Goal: Entertainment & Leisure: Consume media (video, audio)

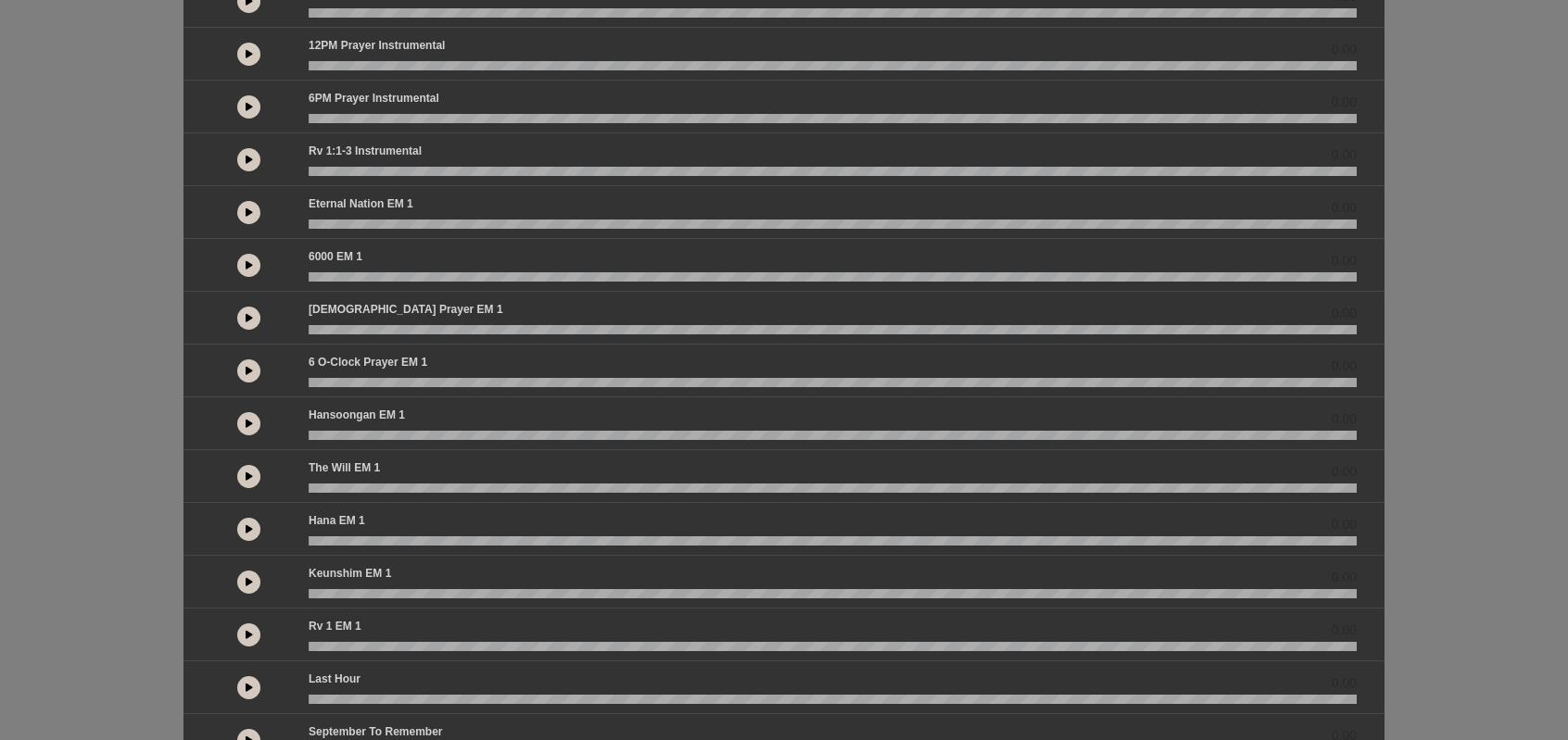
scroll to position [383, 0]
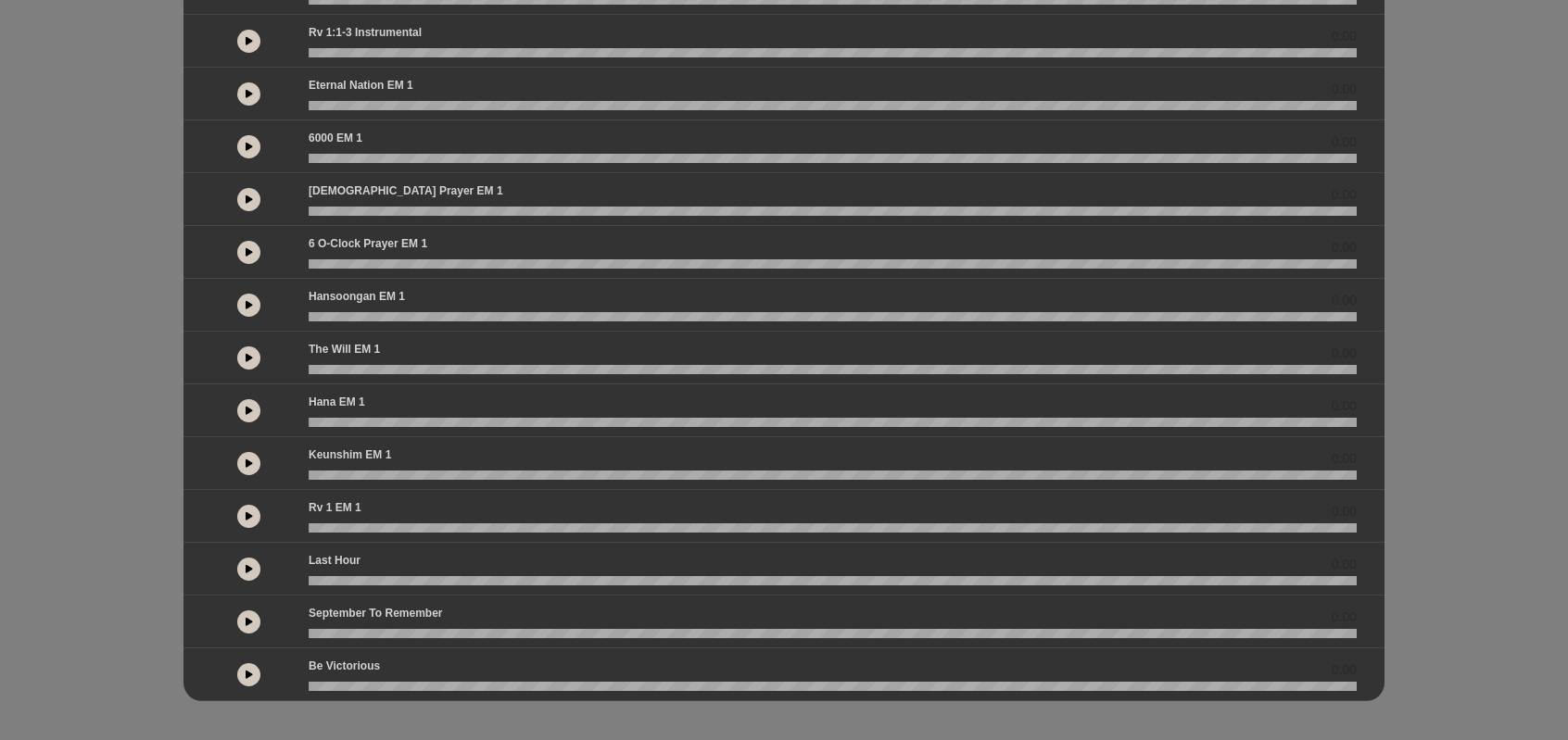
click at [249, 564] on icon at bounding box center [248, 568] width 7 height 9
click at [1447, 562] on div "English by 0.00 0.00 0.00" at bounding box center [784, 166] width 1568 height 1070
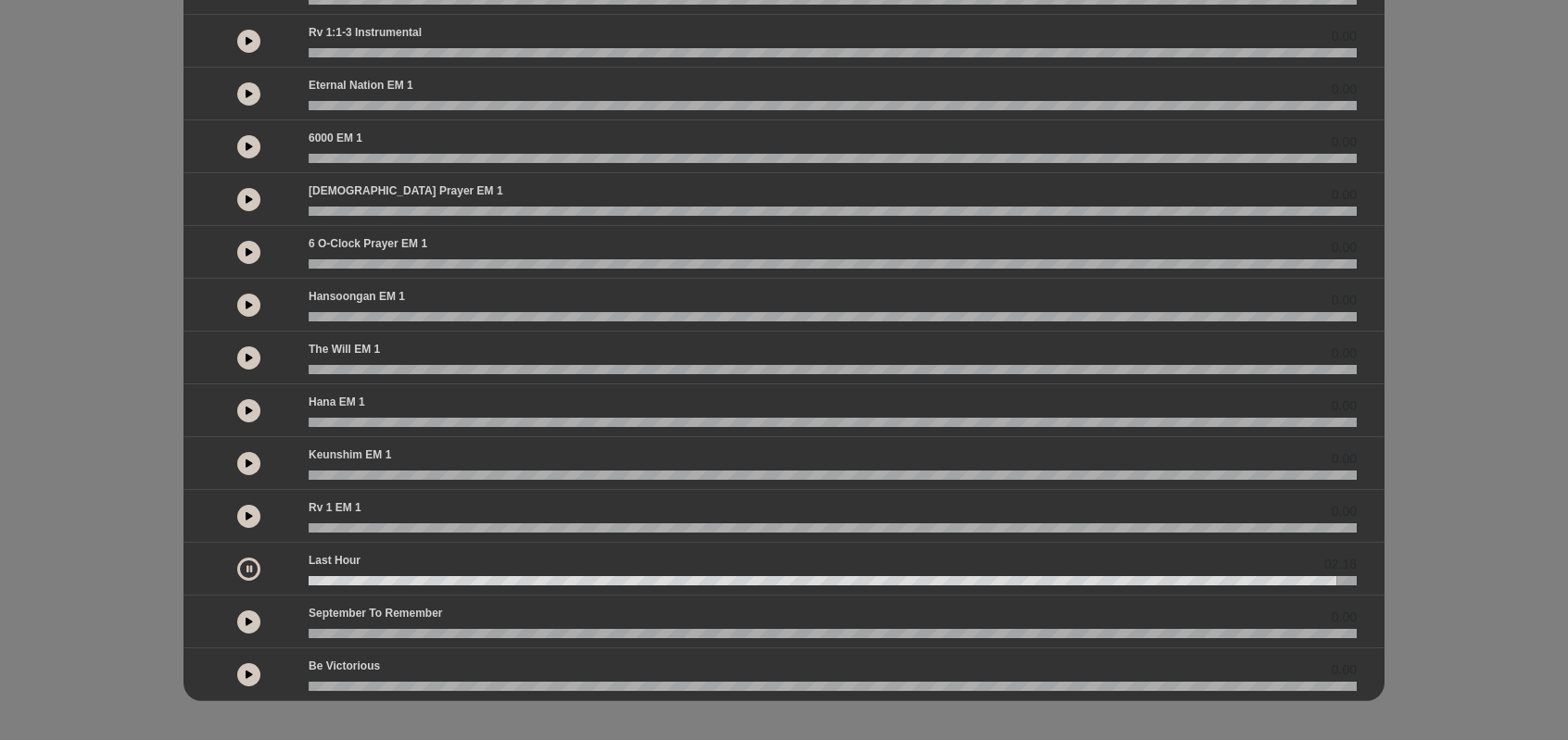
click at [253, 460] on button at bounding box center [248, 463] width 23 height 23
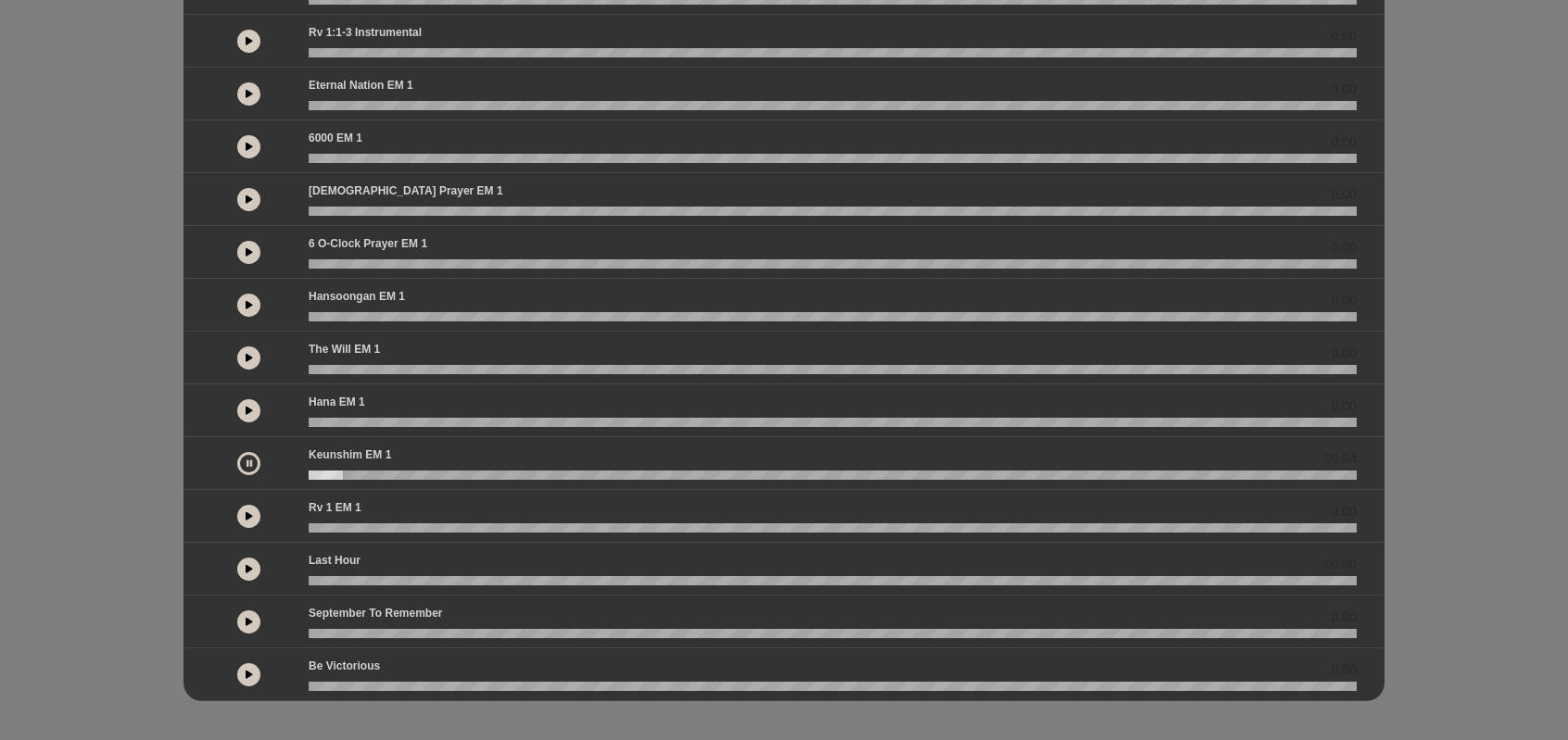
click at [241, 617] on button at bounding box center [248, 621] width 23 height 23
click at [251, 664] on button at bounding box center [248, 674] width 23 height 23
click at [253, 250] on button at bounding box center [248, 251] width 23 height 23
click at [246, 196] on icon at bounding box center [248, 199] width 7 height 9
click at [245, 95] on icon at bounding box center [248, 93] width 7 height 9
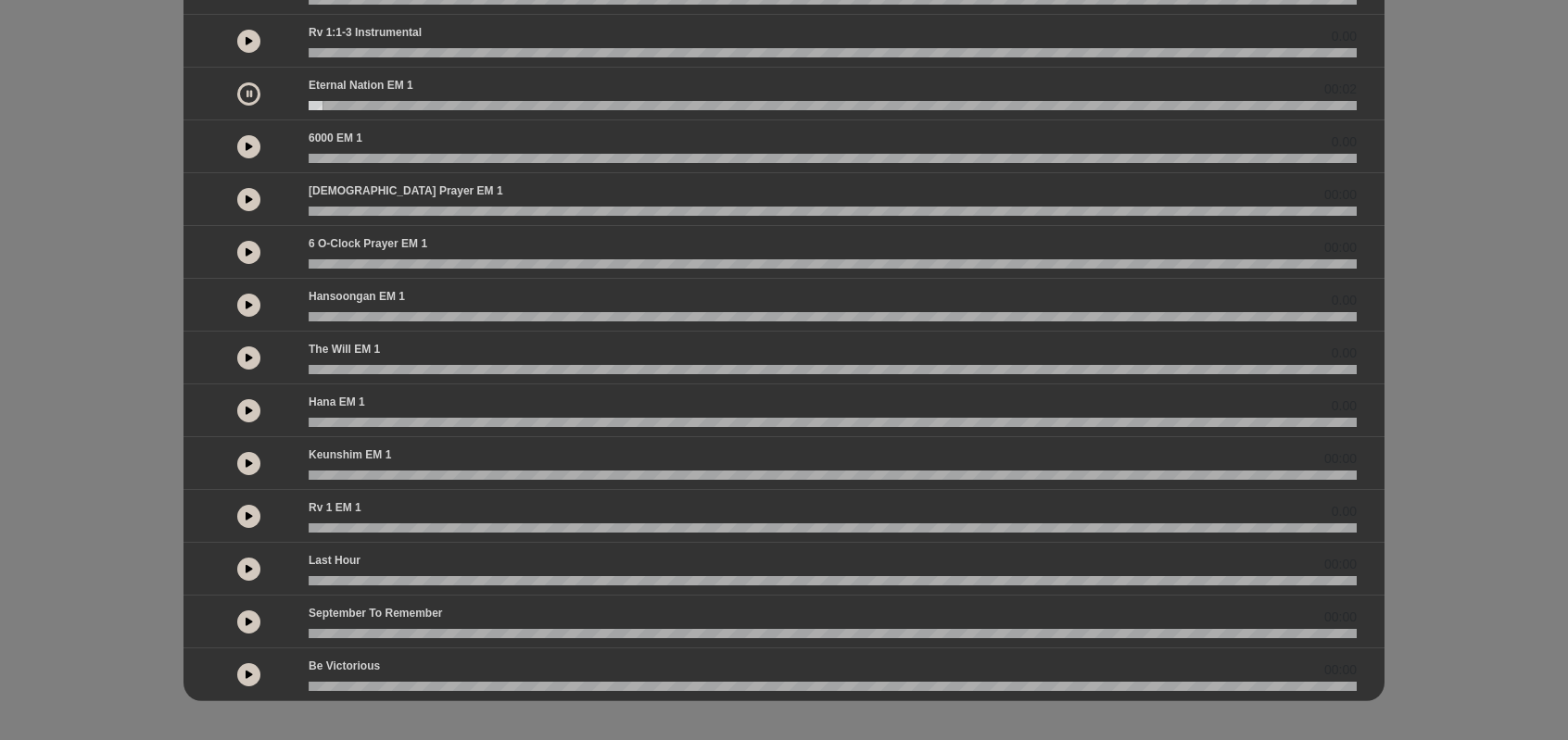
click at [248, 406] on icon at bounding box center [248, 409] width 7 height 9
click at [250, 353] on icon at bounding box center [248, 357] width 7 height 9
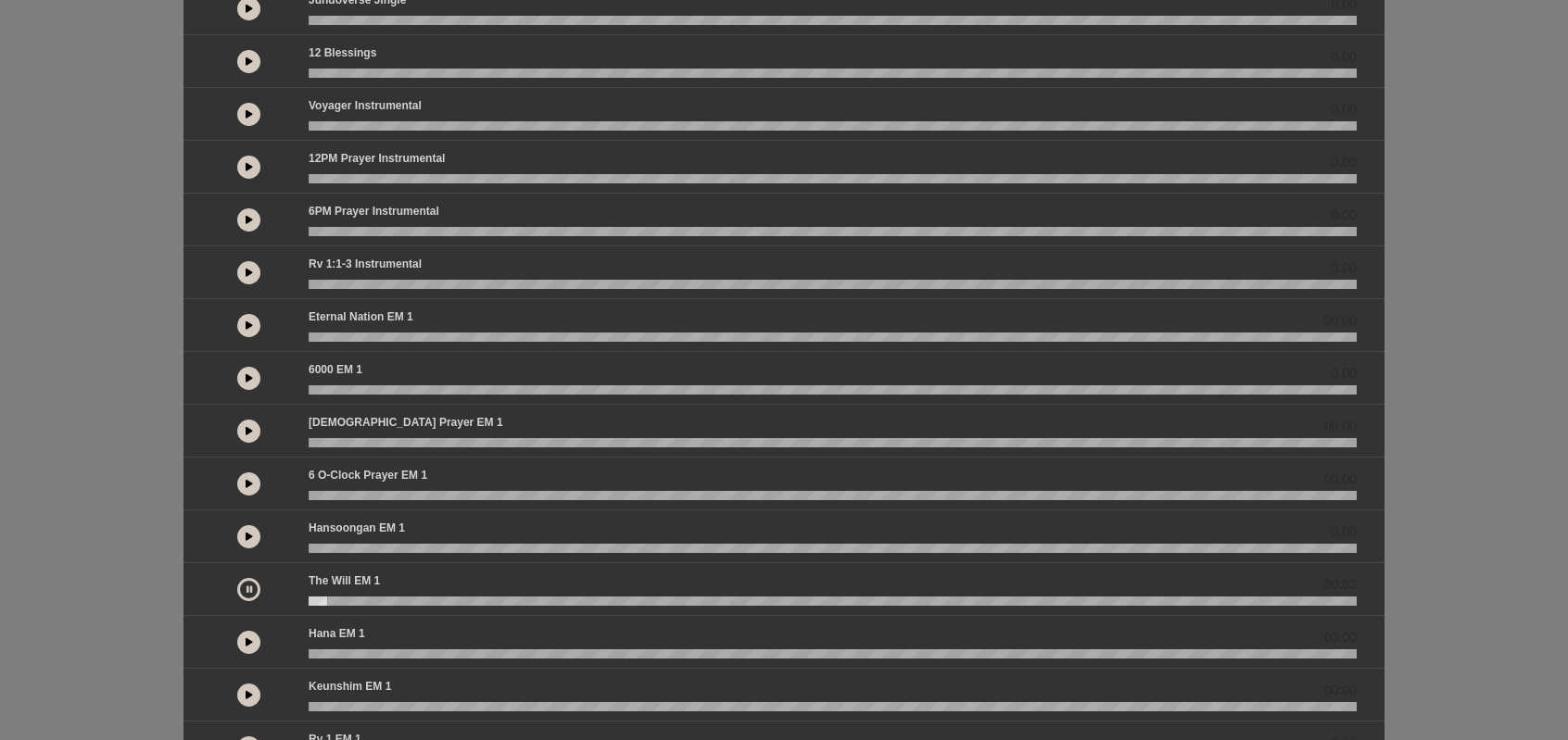
scroll to position [0, 0]
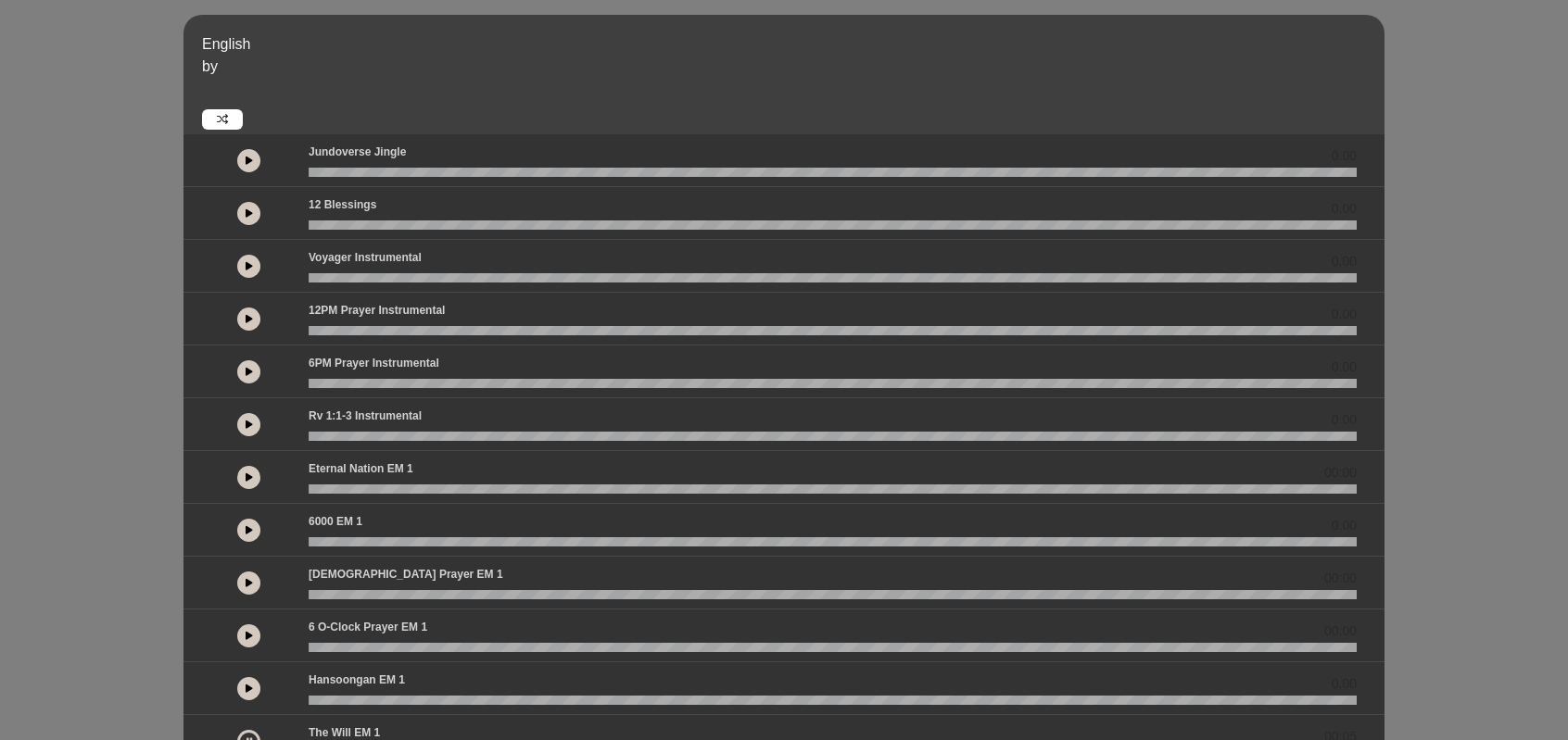
click at [249, 209] on icon at bounding box center [248, 213] width 7 height 9
click at [252, 156] on icon at bounding box center [248, 160] width 7 height 9
